Goal: Task Accomplishment & Management: Manage account settings

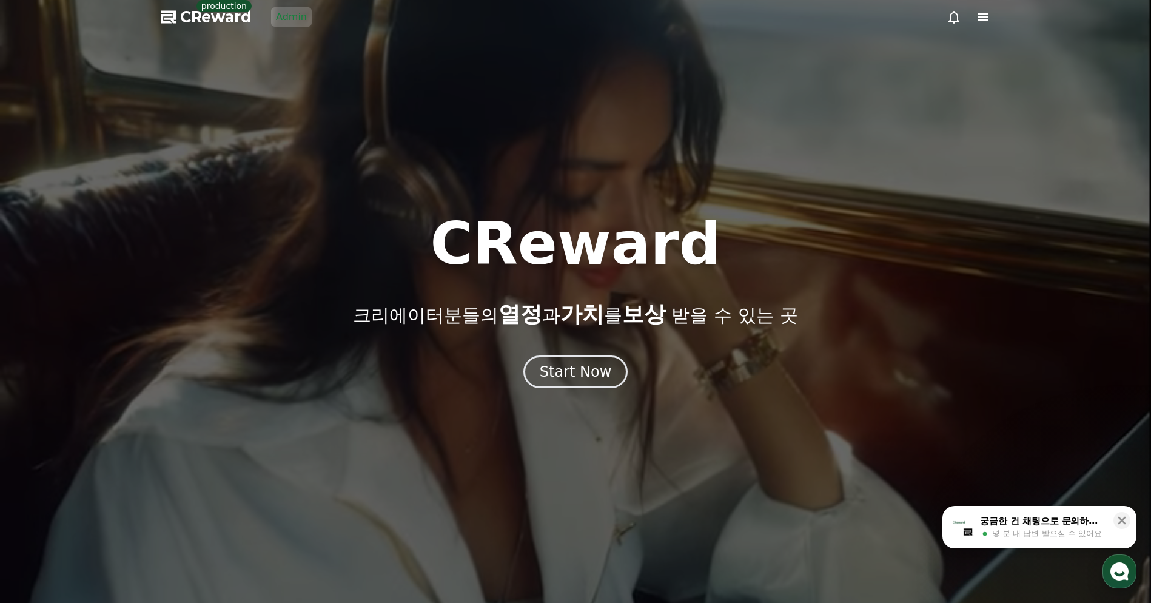
drag, startPoint x: 986, startPoint y: 106, endPoint x: 977, endPoint y: 0, distance: 105.9
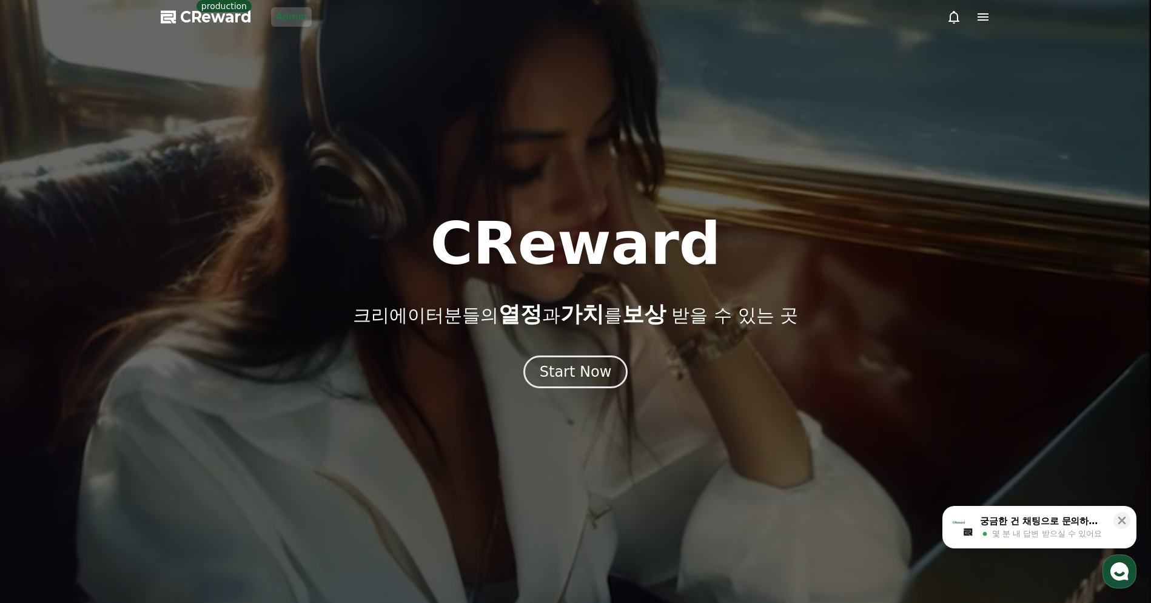
click at [986, 105] on div at bounding box center [575, 301] width 1151 height 603
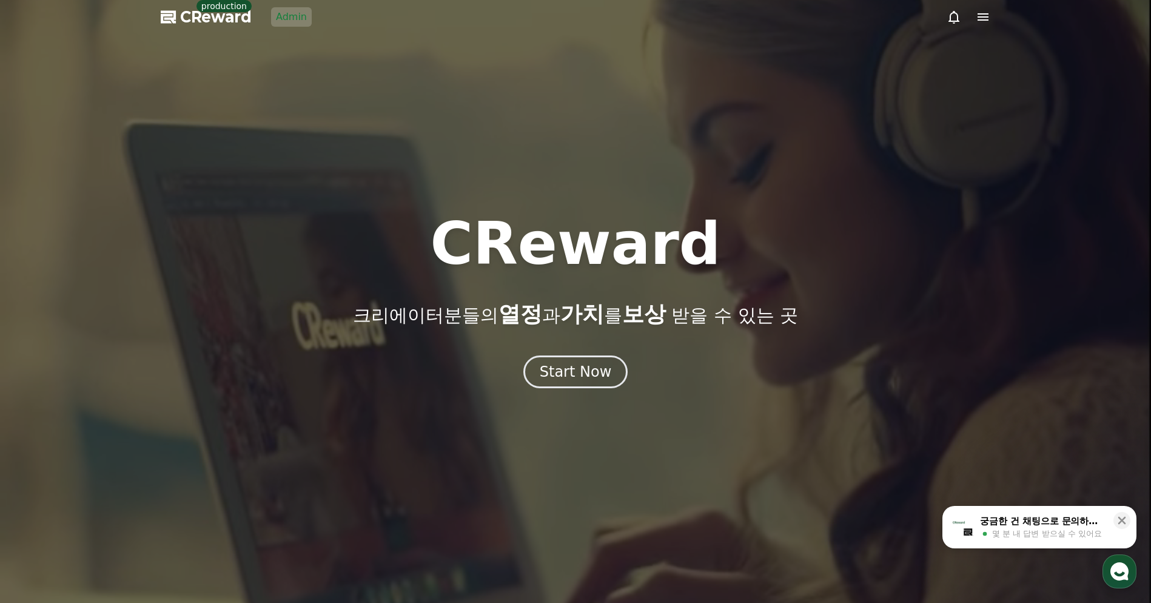
click at [990, 17] on div at bounding box center [575, 301] width 1151 height 603
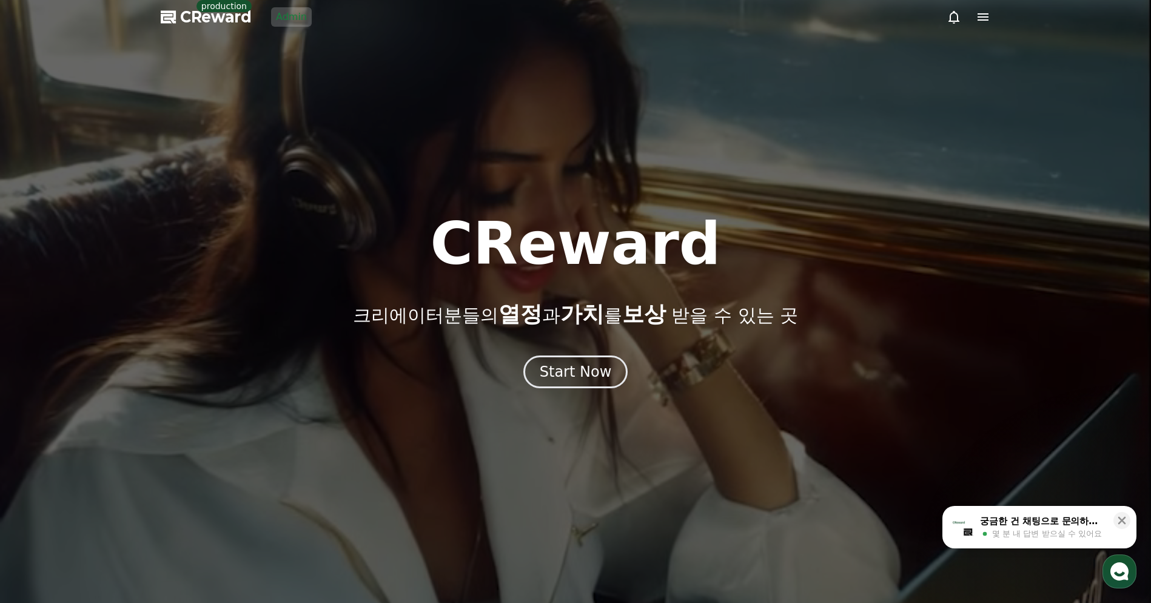
click at [984, 18] on icon at bounding box center [983, 17] width 15 height 15
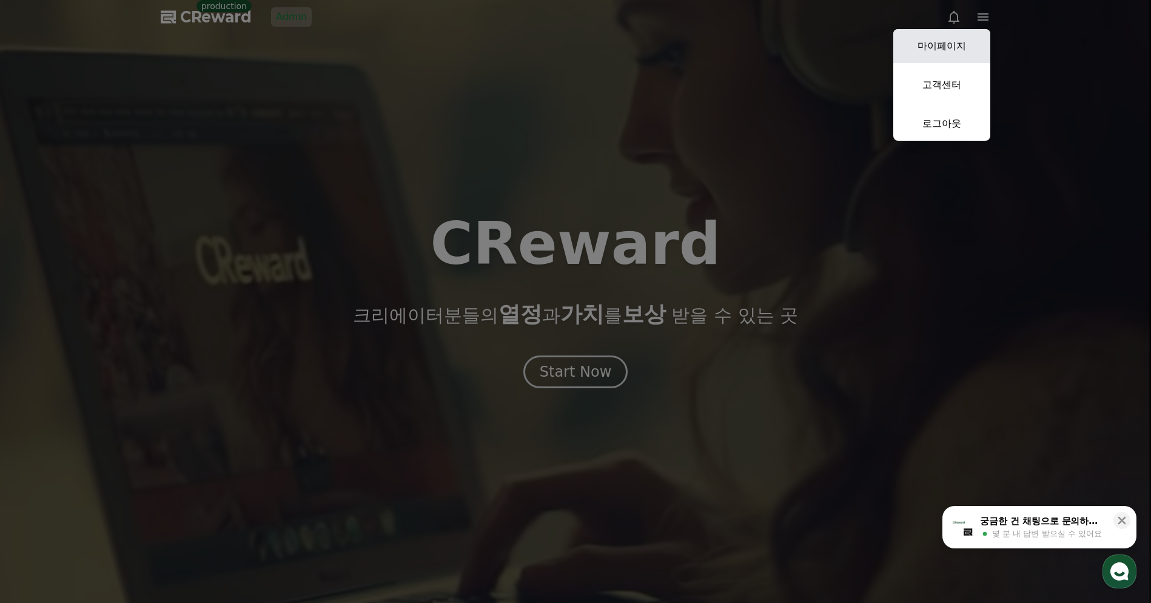
click at [963, 45] on link "마이페이지" at bounding box center [941, 46] width 97 height 34
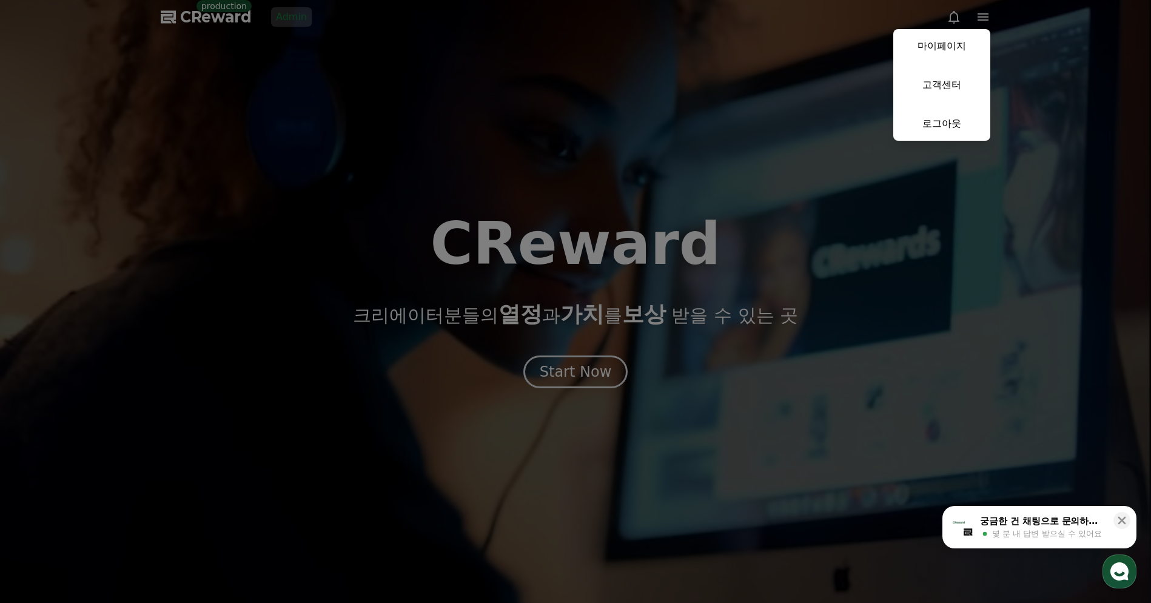
select select "**********"
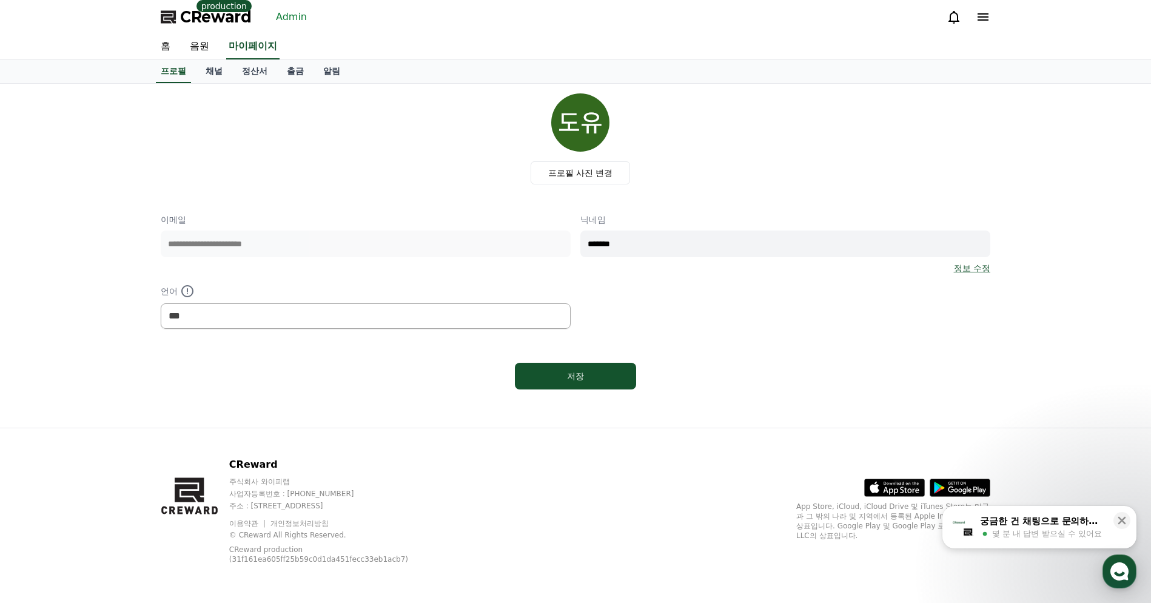
click at [208, 135] on div "프로필 사진 변경" at bounding box center [580, 138] width 820 height 91
click at [212, 80] on link "채널" at bounding box center [214, 71] width 36 height 23
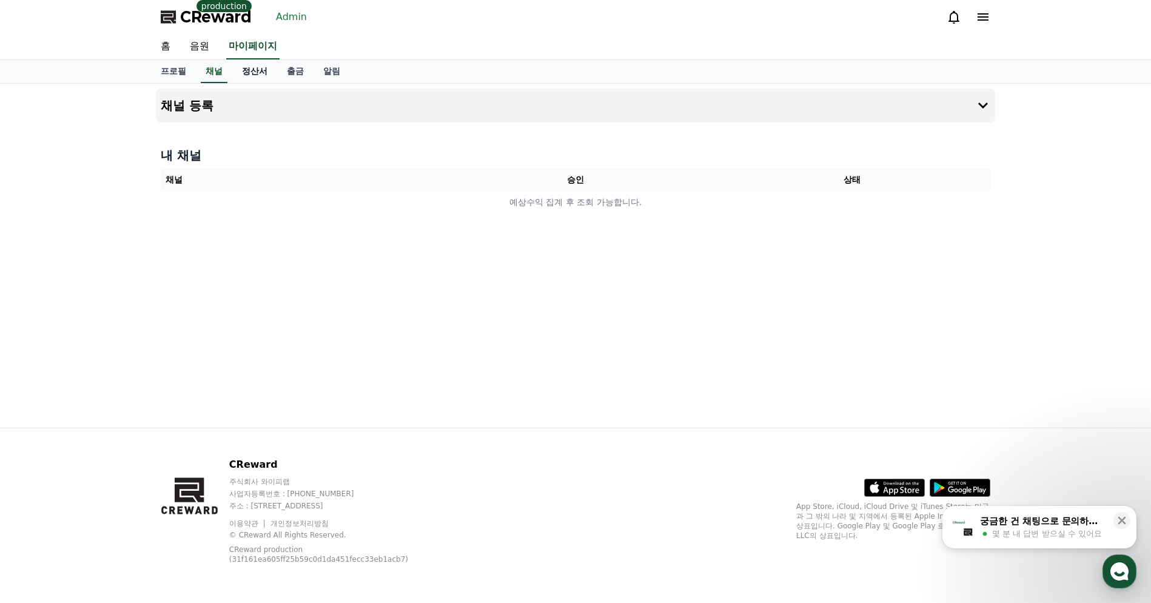
click at [239, 75] on link "정산서" at bounding box center [254, 71] width 45 height 23
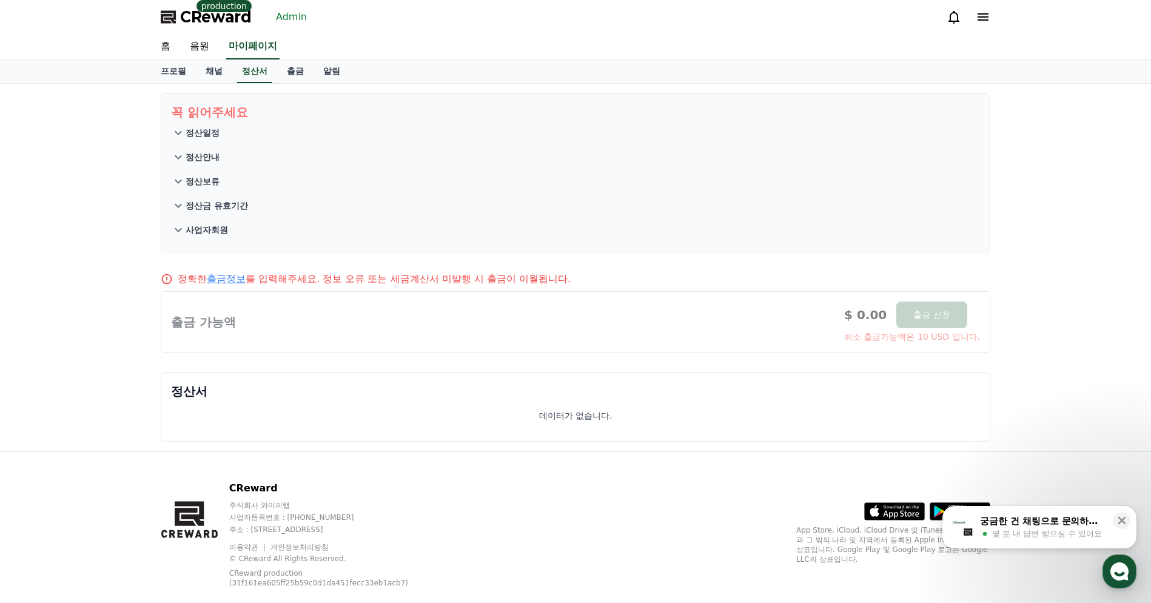
click at [119, 158] on div "꼭 읽어주세요 정산일정 정산안내 정산보류 정산금 유효기간 사업자회원 정확한 출금정보 를 입력해주세요. 정보 오류 또는 세금계산서 미발행 시 출…" at bounding box center [575, 267] width 1151 height 367
click at [287, 70] on link "출금" at bounding box center [295, 71] width 36 height 23
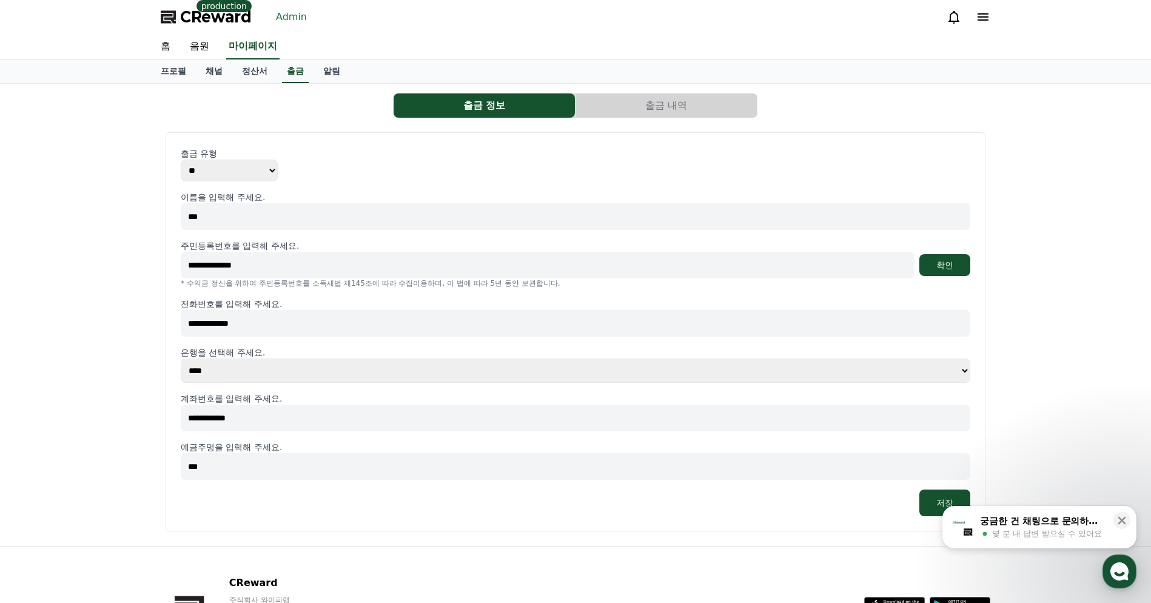
click at [279, 16] on link "Admin" at bounding box center [291, 16] width 41 height 19
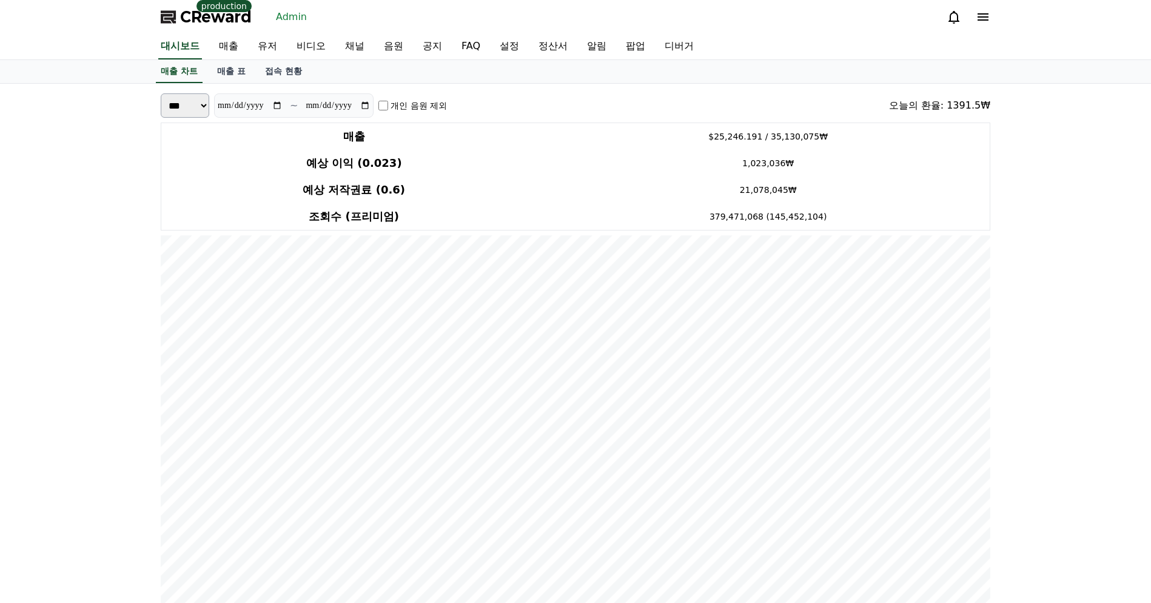
click at [360, 21] on div "CReward production Admin" at bounding box center [575, 17] width 849 height 34
click at [248, 47] on link "유저" at bounding box center [267, 46] width 39 height 25
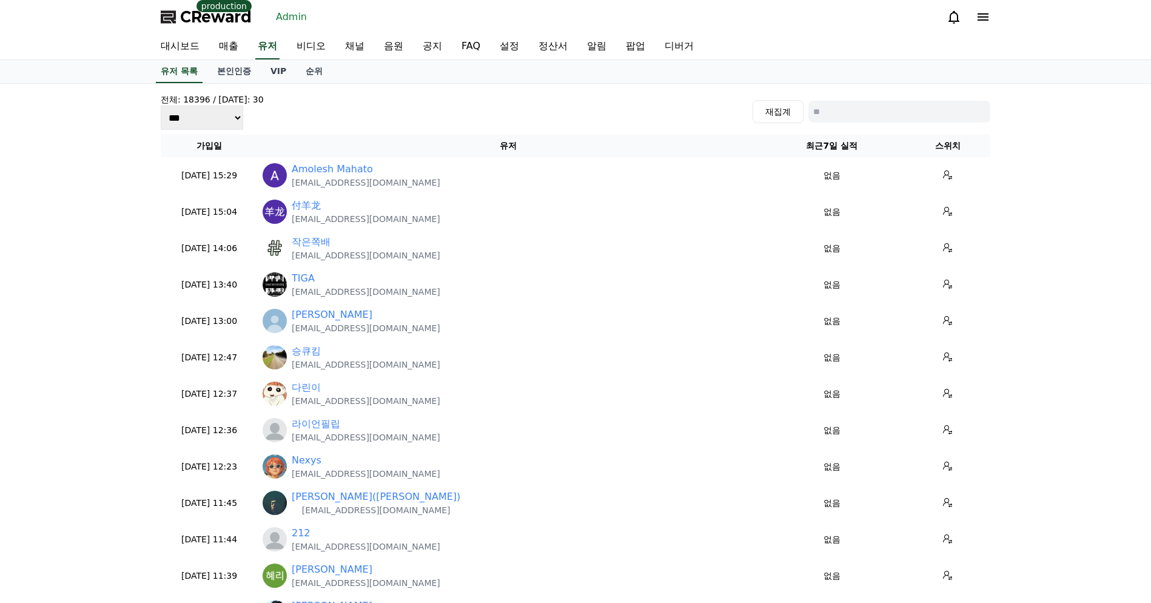
click at [881, 116] on input at bounding box center [899, 112] width 182 height 22
paste input "**********"
type input "**********"
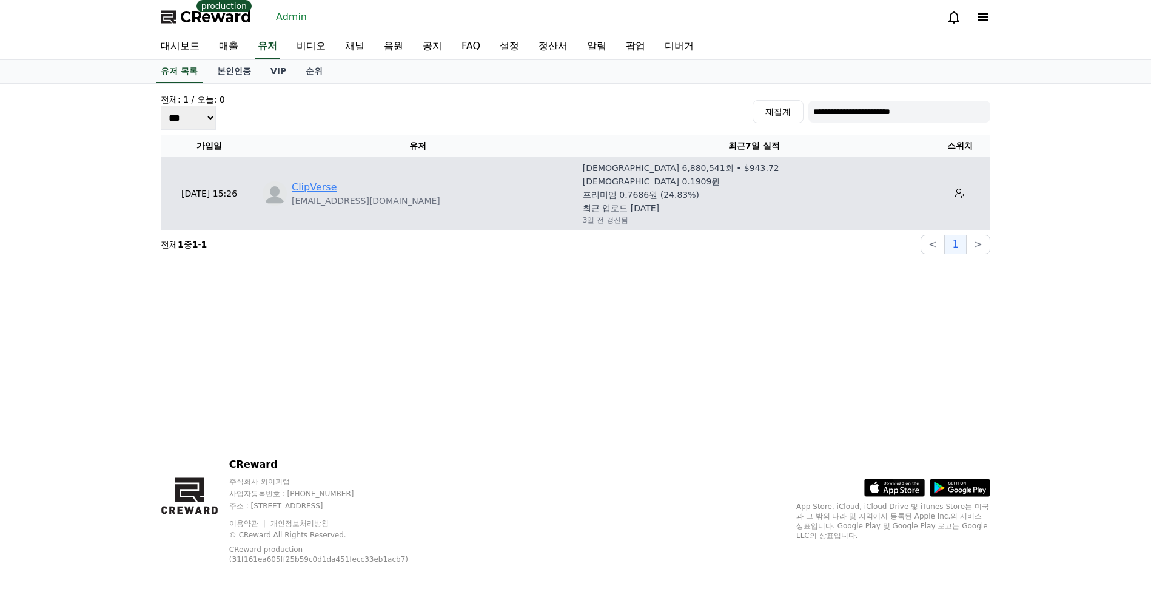
click at [296, 192] on link "ClipVerse" at bounding box center [314, 187] width 45 height 15
click at [955, 193] on icon at bounding box center [959, 193] width 9 height 9
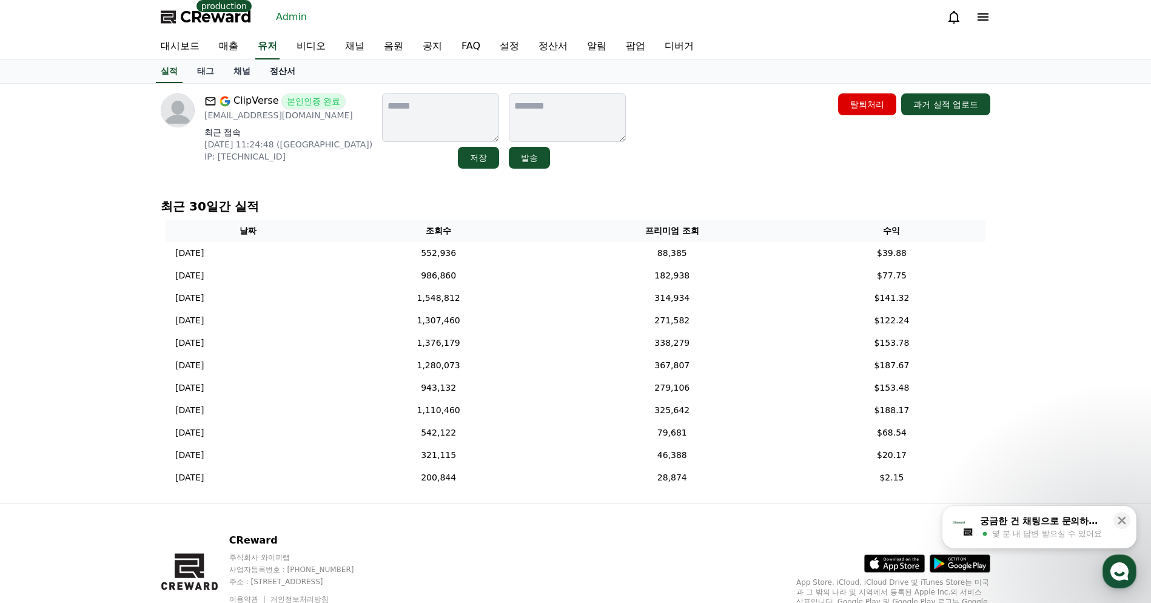
click at [267, 73] on link "정산서" at bounding box center [282, 71] width 45 height 23
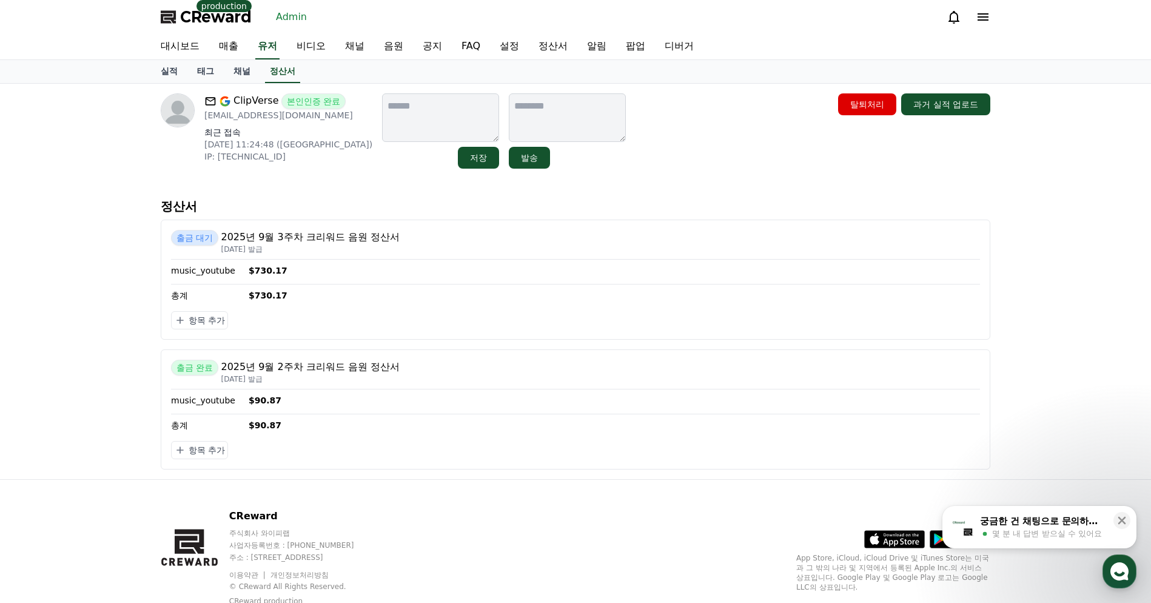
click at [107, 214] on div "ClipVerse 본인인증 완료 clipverseshorts@gmail.com 최근 접속 2025-09-18 11:24:48 (US) IP: …" at bounding box center [575, 281] width 1151 height 395
drag, startPoint x: 254, startPoint y: 270, endPoint x: 307, endPoint y: 269, distance: 52.8
click at [307, 269] on p "$730.17" at bounding box center [279, 270] width 61 height 12
copy p "730.17"
click at [452, 264] on div "music_youtube $730.17" at bounding box center [575, 270] width 809 height 12
